Goal: Check status: Check status

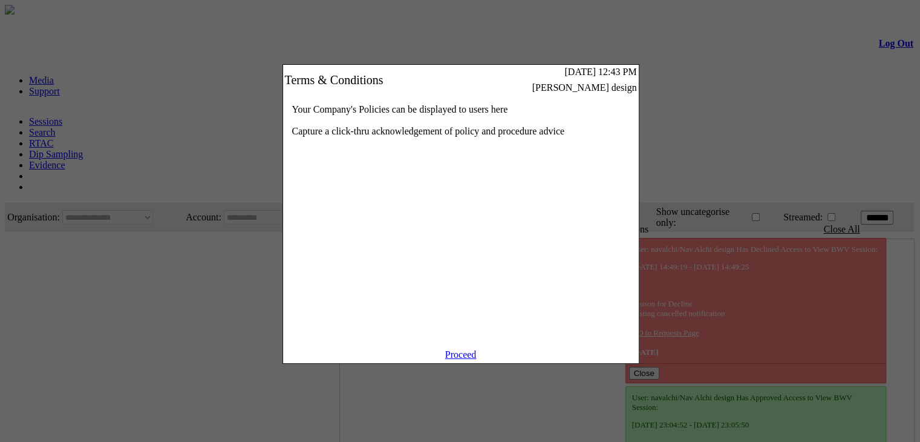
click at [473, 359] on link "Proceed" at bounding box center [460, 354] width 31 height 10
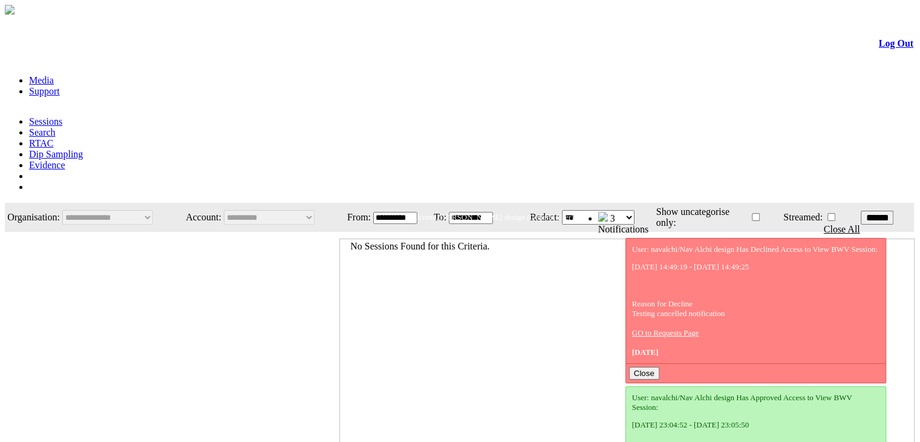
click at [608, 212] on img at bounding box center [603, 217] width 10 height 10
drag, startPoint x: 679, startPoint y: 187, endPoint x: 750, endPoint y: 185, distance: 71.4
click at [750, 244] on div "User: navalchi/Nav Alchi design Has Declined Access to View BWV Session: 05/02/…" at bounding box center [755, 300] width 247 height 113
click at [691, 328] on link "GO to Requests Page" at bounding box center [665, 332] width 67 height 9
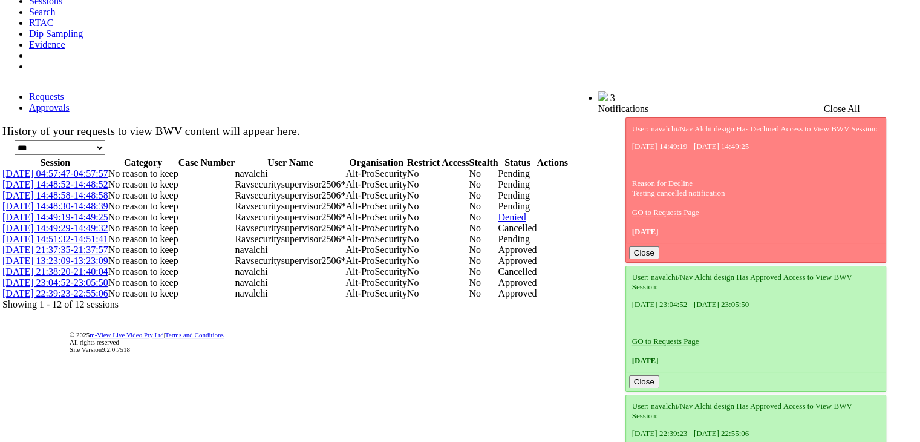
scroll to position [172, 0]
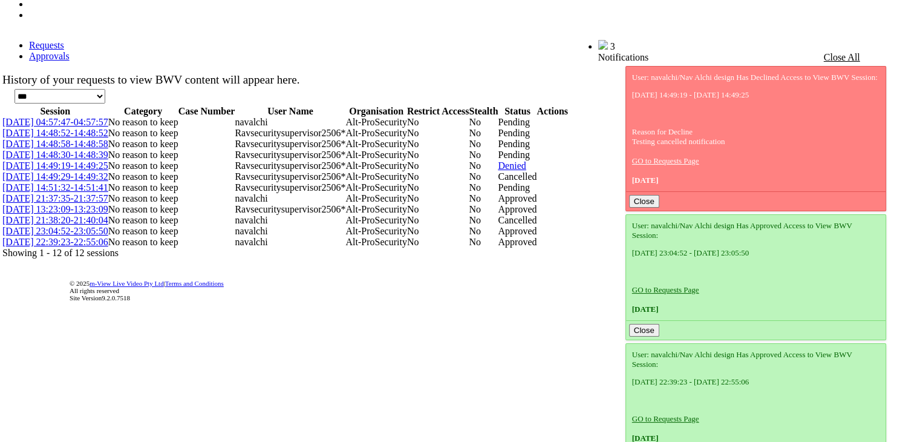
click at [537, 225] on span "Cancelled" at bounding box center [517, 220] width 39 height 10
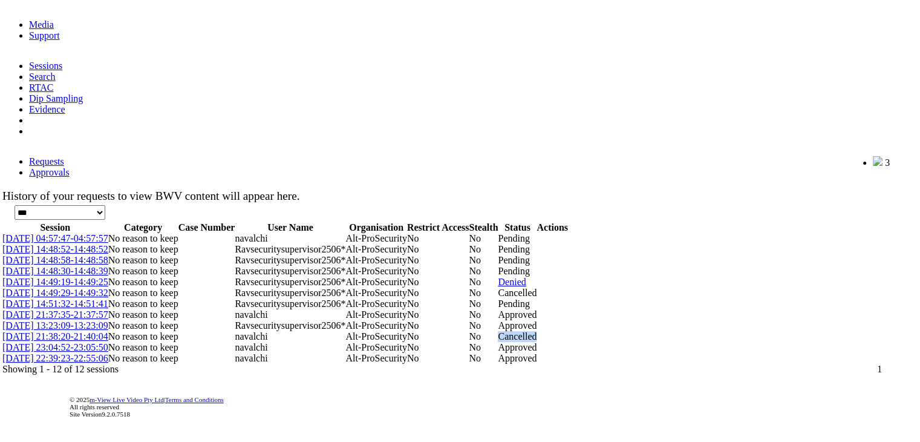
click at [537, 331] on span "Cancelled" at bounding box center [517, 336] width 39 height 10
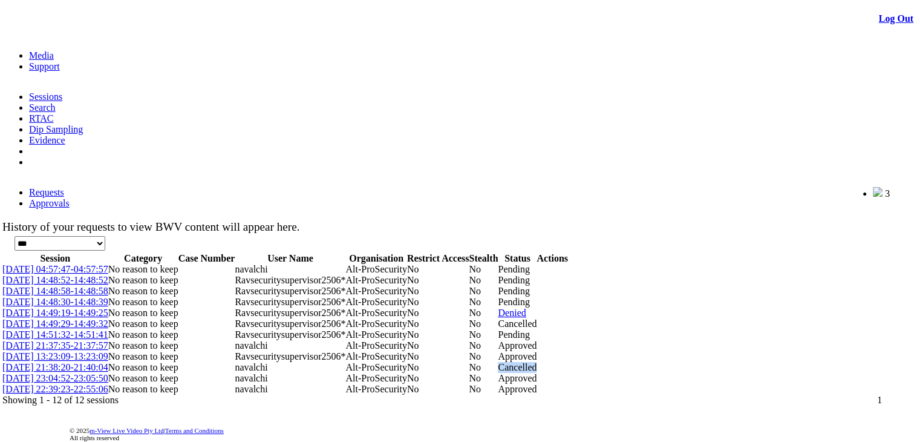
scroll to position [18, 0]
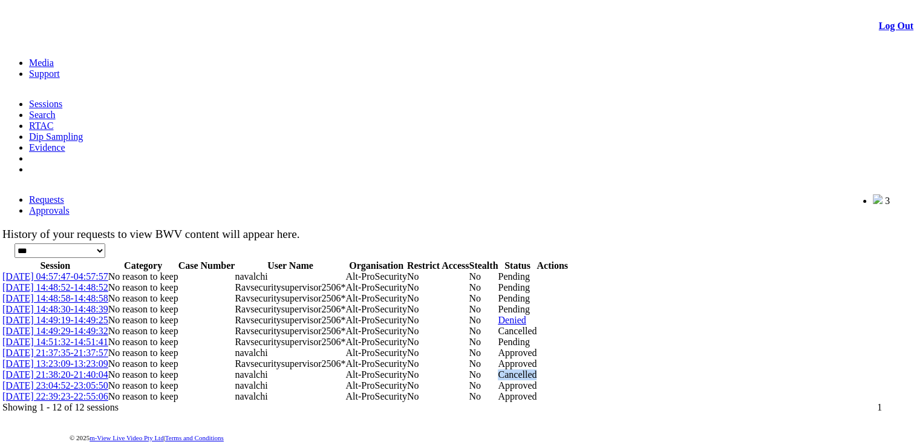
click at [53, 120] on link "RTAC" at bounding box center [41, 125] width 24 height 10
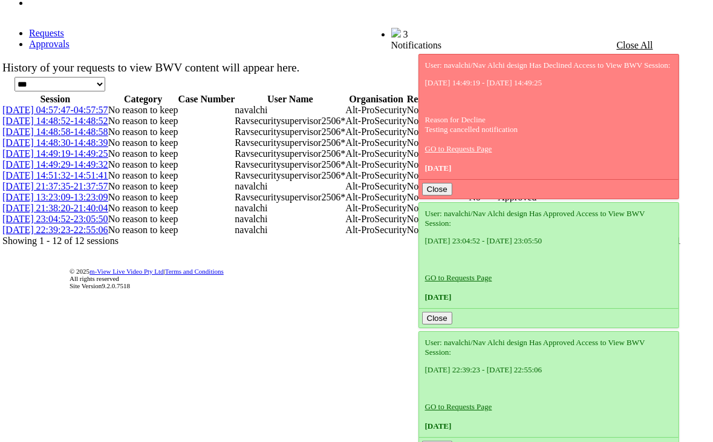
scroll to position [189, 0]
